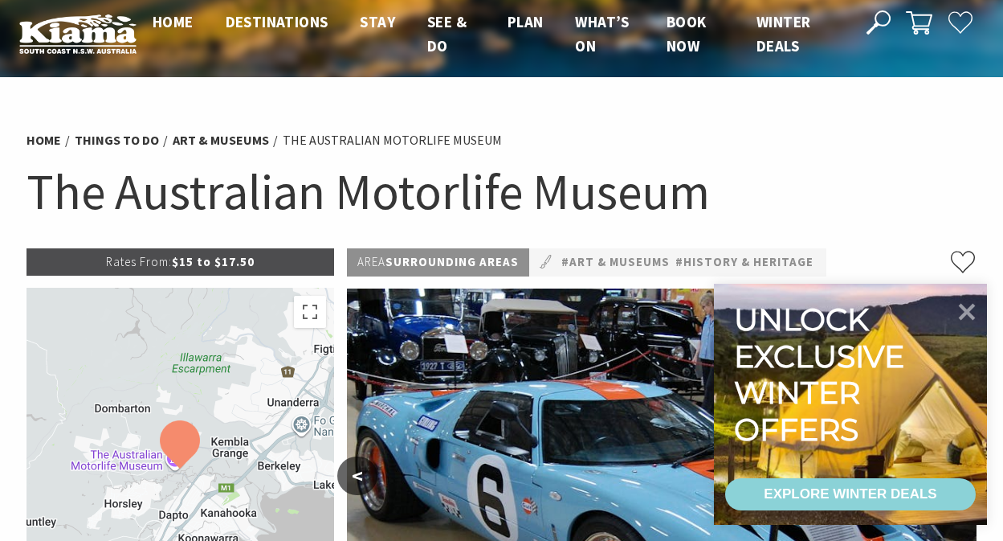
scroll to position [18, 0]
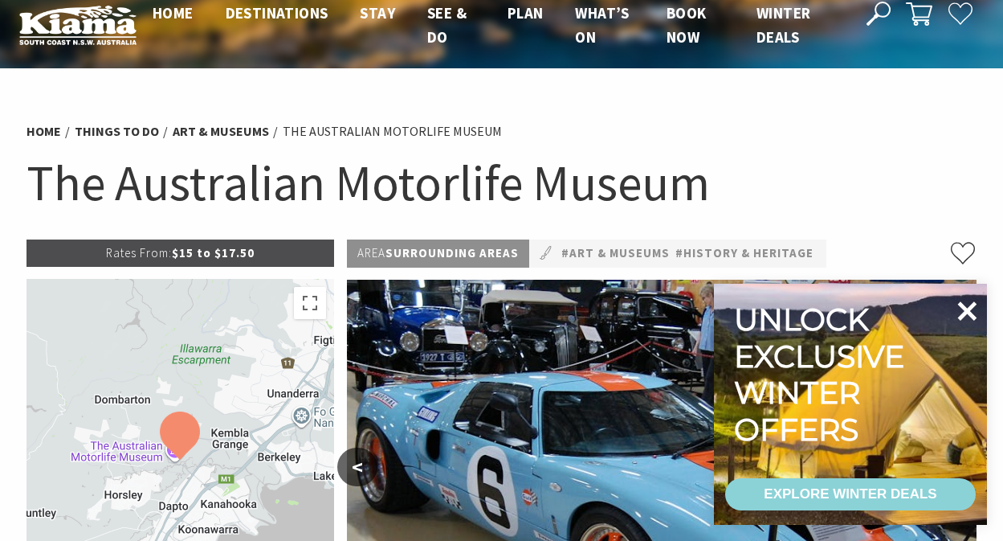
click at [968, 309] on icon at bounding box center [967, 310] width 19 height 19
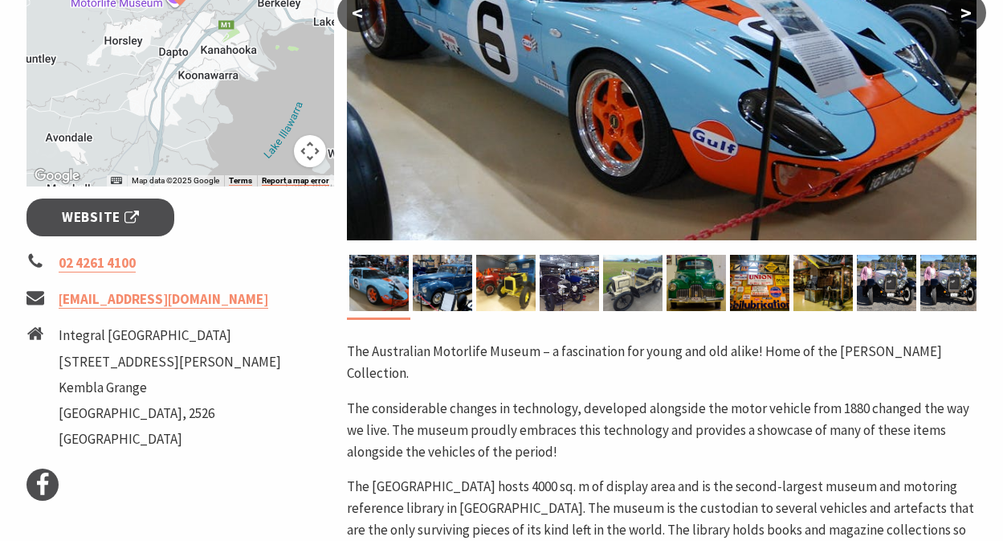
scroll to position [344, 0]
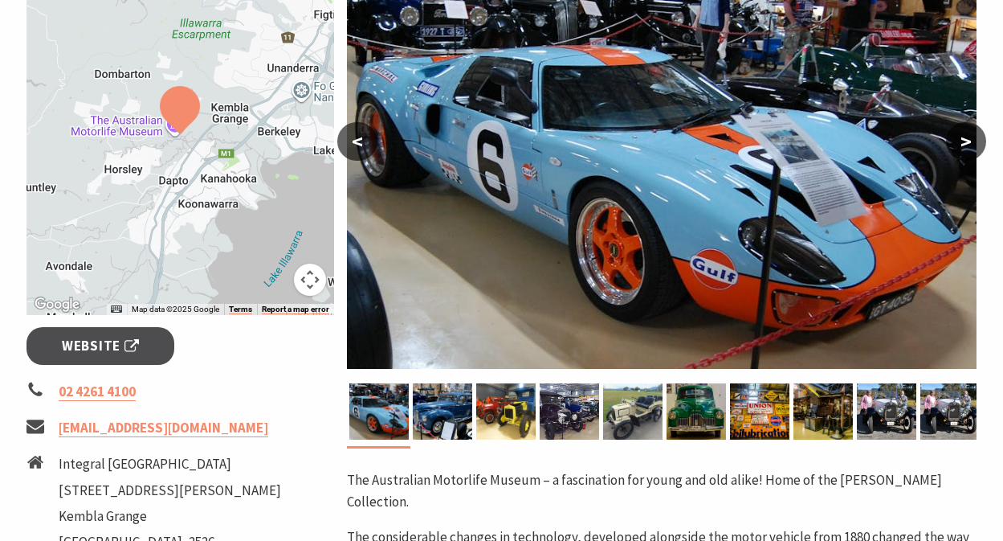
click at [966, 140] on button ">" at bounding box center [966, 141] width 40 height 39
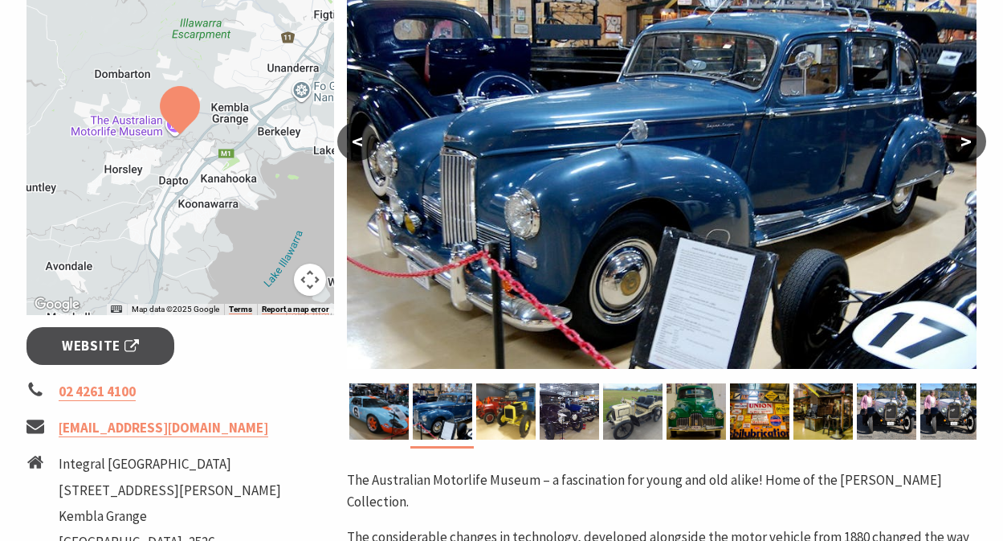
click at [966, 140] on button ">" at bounding box center [966, 141] width 40 height 39
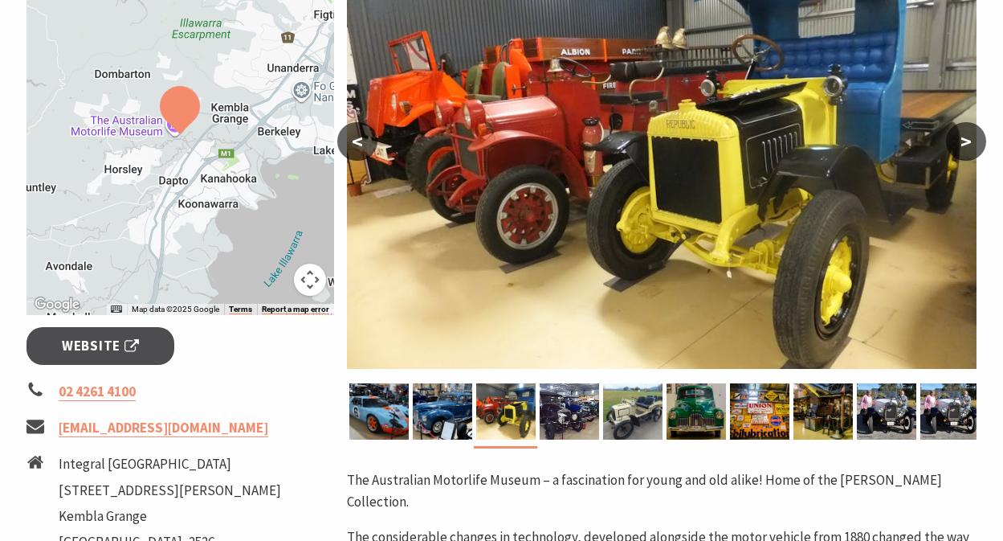
click at [966, 140] on button ">" at bounding box center [966, 141] width 40 height 39
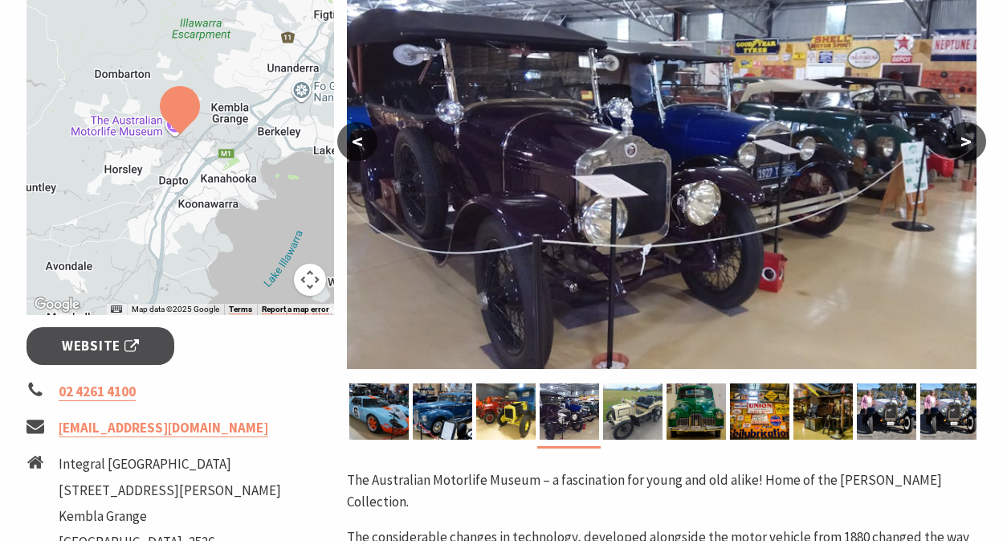
click at [966, 140] on button ">" at bounding box center [966, 141] width 40 height 39
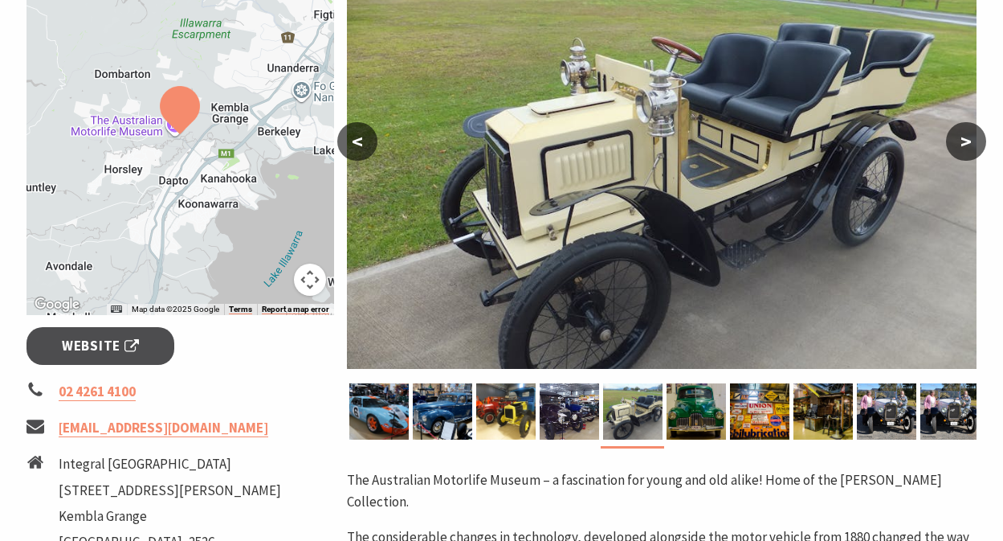
click at [966, 140] on button ">" at bounding box center [966, 141] width 40 height 39
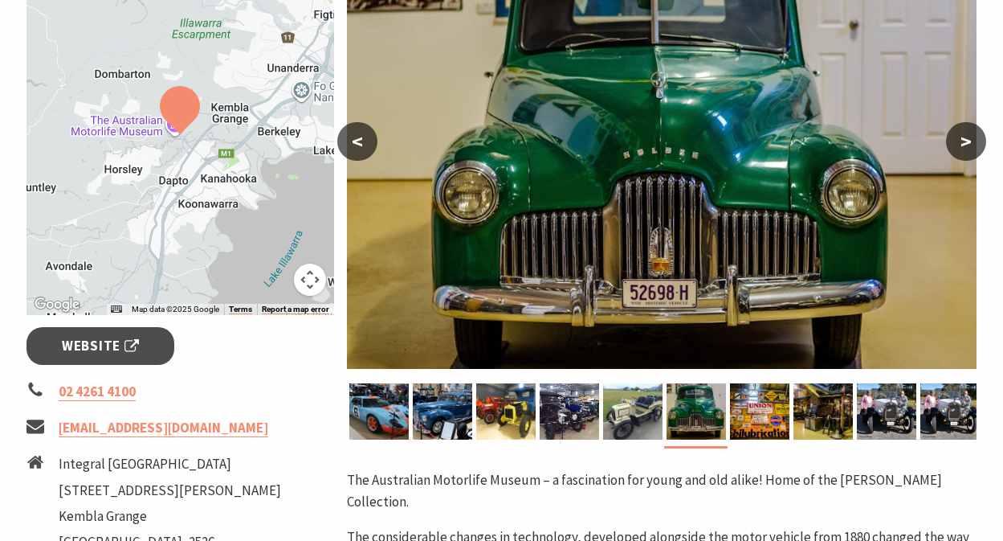
click at [966, 140] on button ">" at bounding box center [966, 141] width 40 height 39
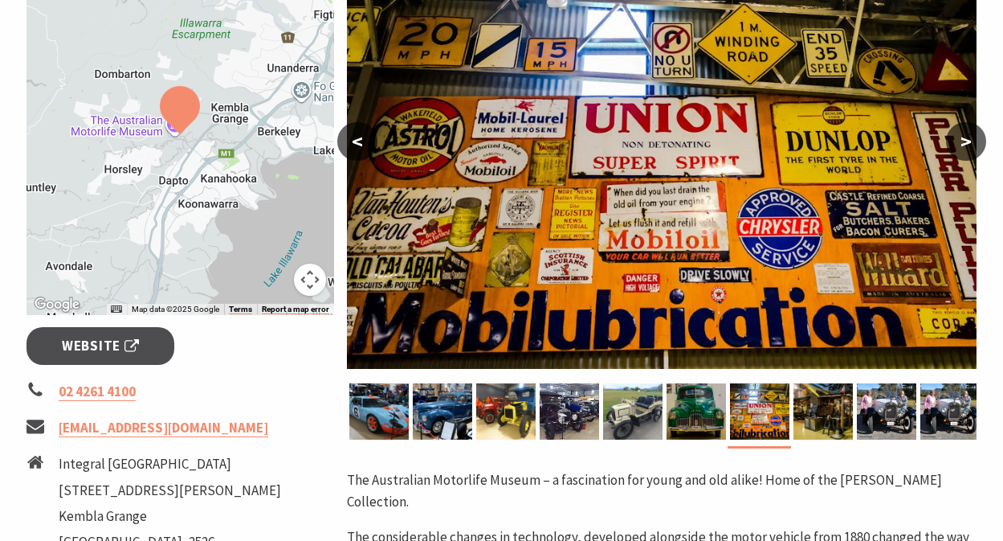
click at [966, 140] on button ">" at bounding box center [966, 141] width 40 height 39
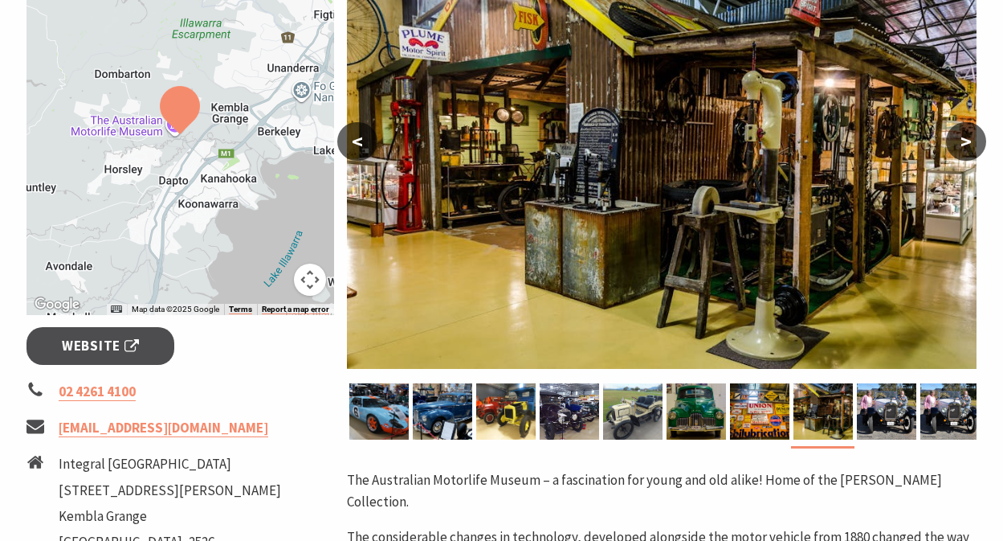
click at [966, 140] on button ">" at bounding box center [966, 141] width 40 height 39
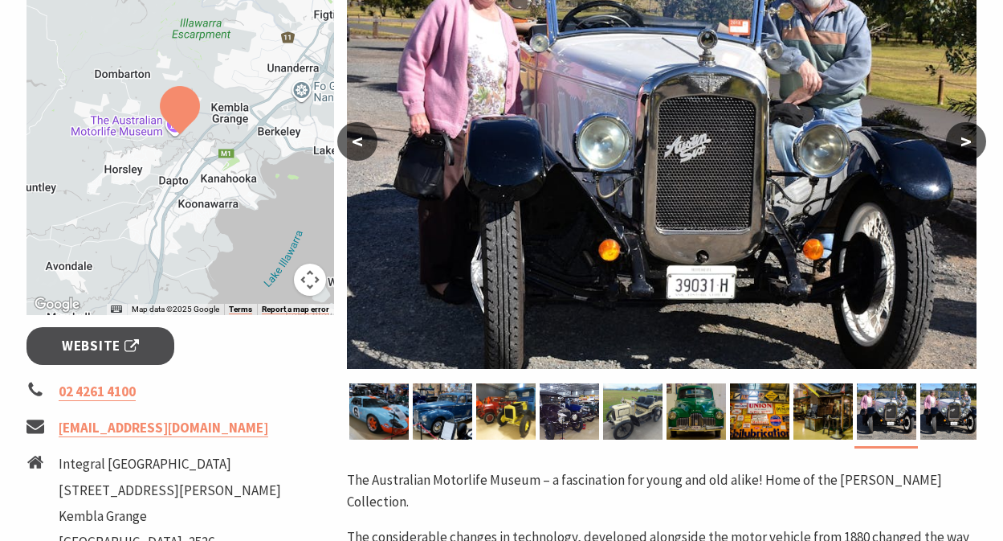
click at [970, 138] on button ">" at bounding box center [966, 141] width 40 height 39
click at [965, 141] on button ">" at bounding box center [966, 141] width 40 height 39
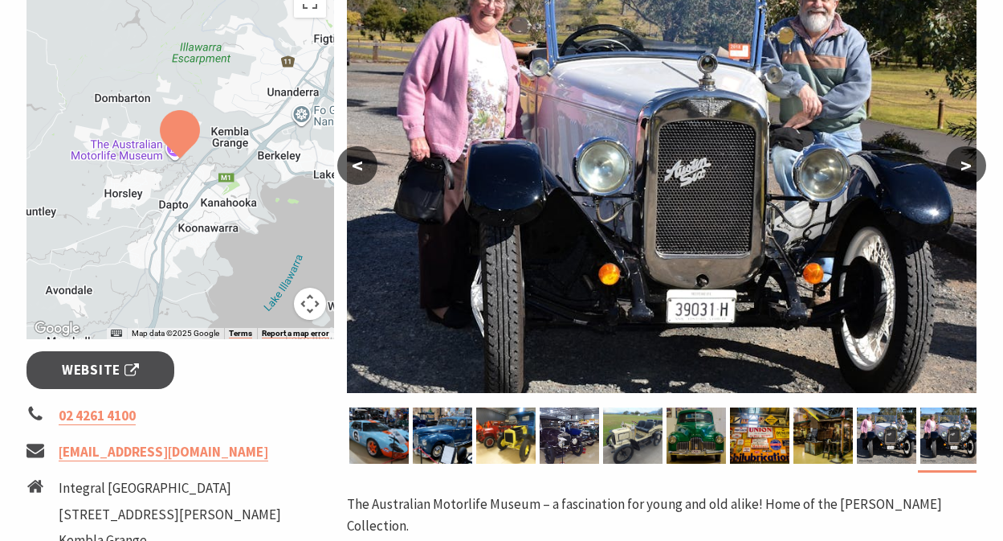
scroll to position [290, 0]
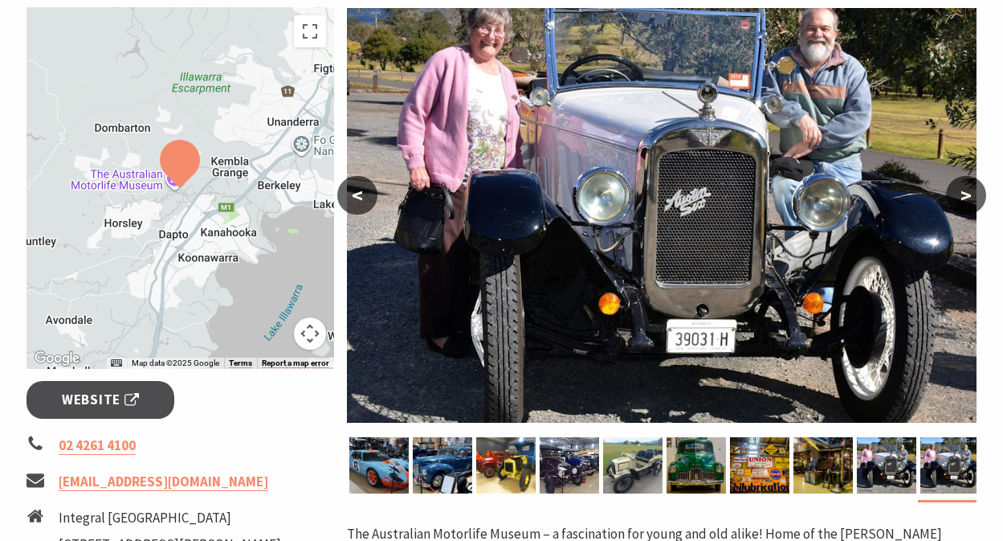
click at [194, 194] on div at bounding box center [181, 187] width 308 height 361
click at [181, 161] on img at bounding box center [180, 164] width 40 height 48
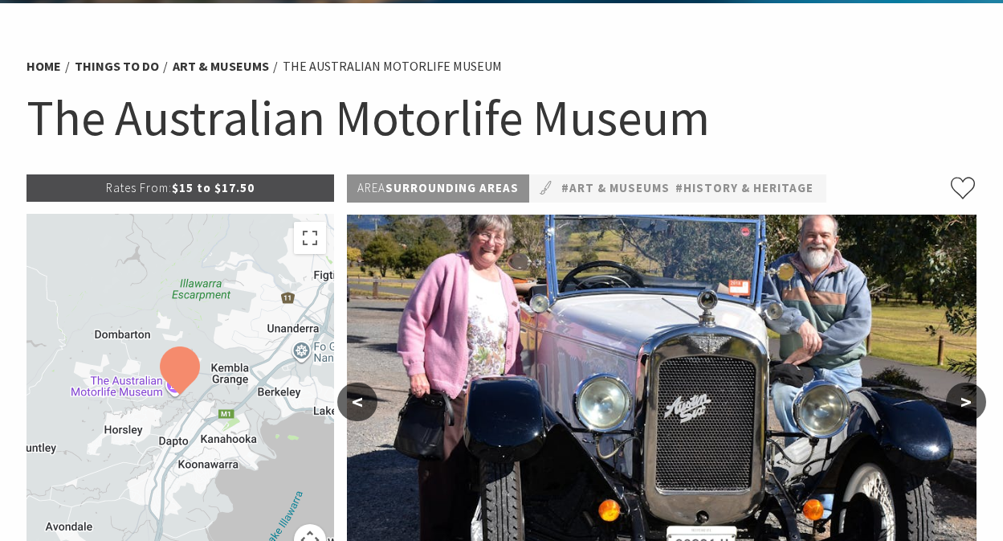
scroll to position [0, 0]
